Goal: Download file/media

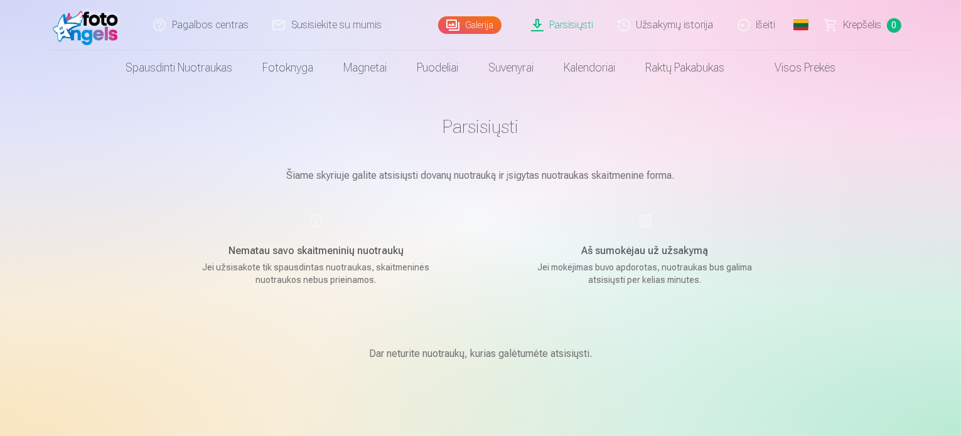
click at [304, 264] on p "Jei užsisakote tik spausdintas nuotraukas, skaitmeninės nuotraukos nebus priein…" at bounding box center [316, 273] width 239 height 25
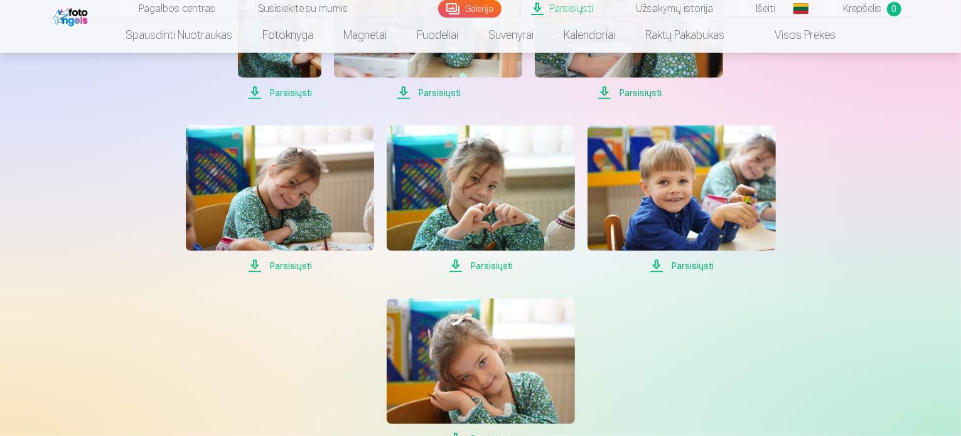
scroll to position [1064, 0]
